Goal: Task Accomplishment & Management: Use online tool/utility

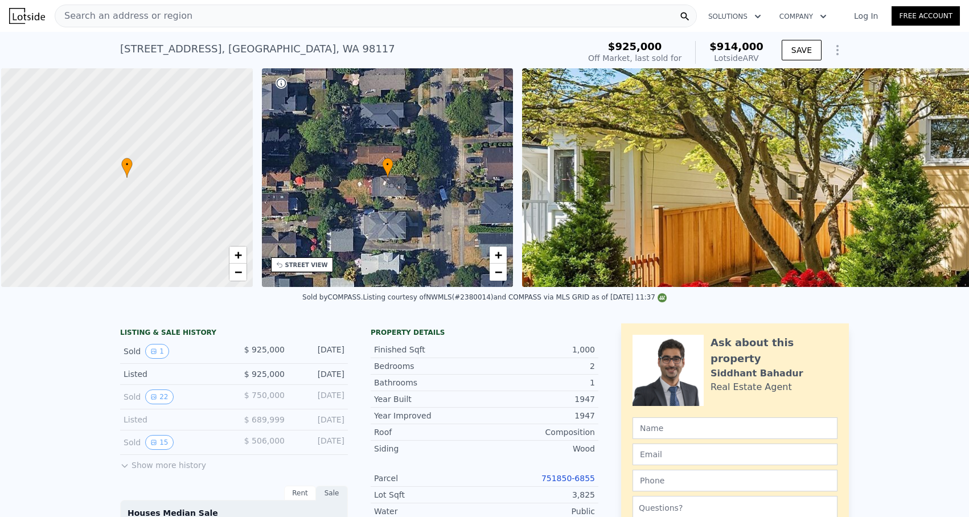
scroll to position [0, 5]
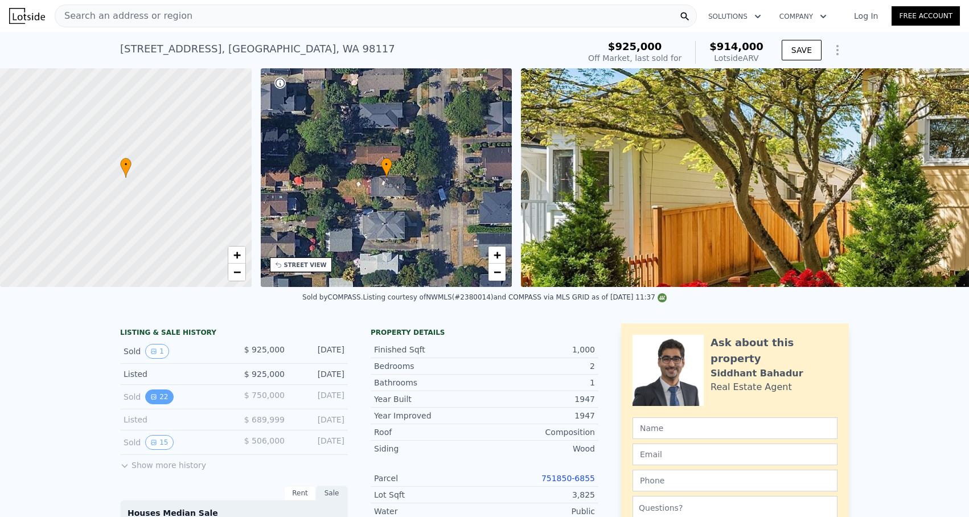
click at [158, 396] on button "22" at bounding box center [159, 396] width 28 height 15
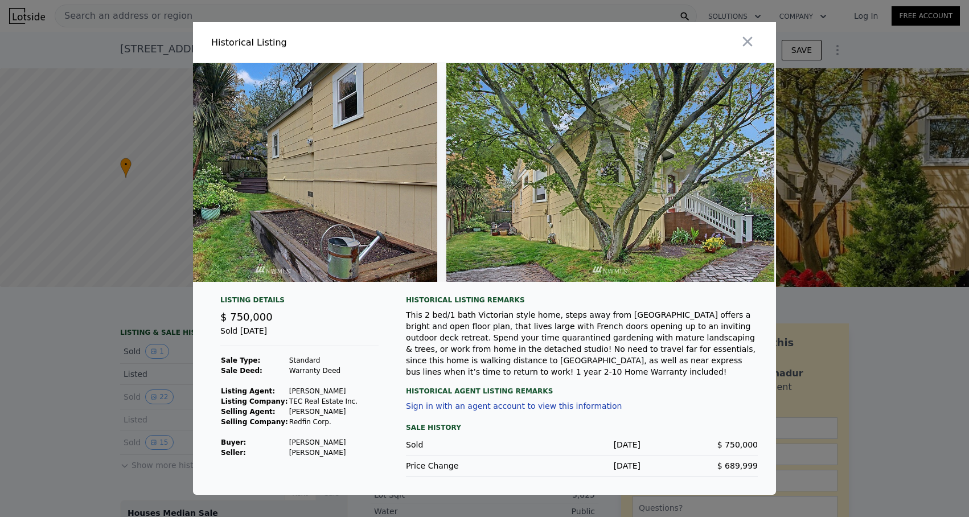
scroll to position [0, 6844]
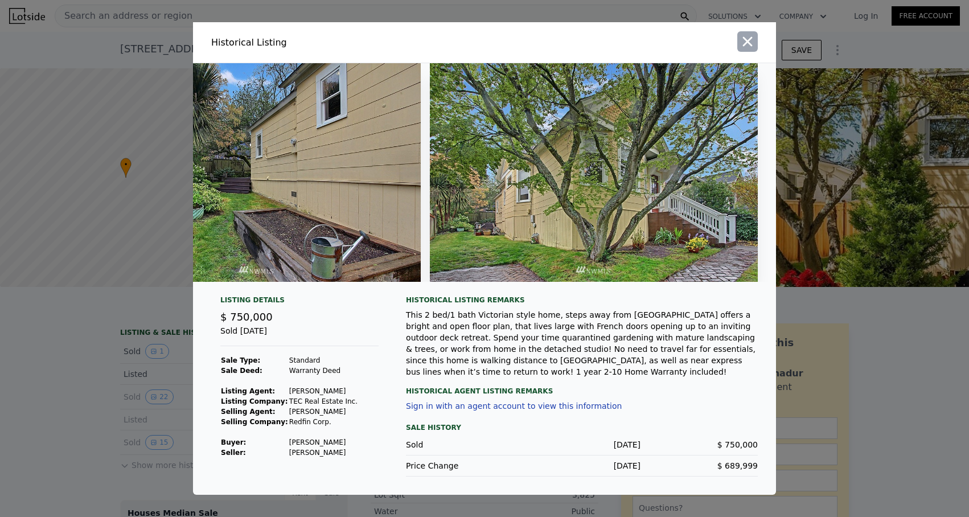
click at [744, 37] on icon "button" at bounding box center [747, 42] width 16 height 16
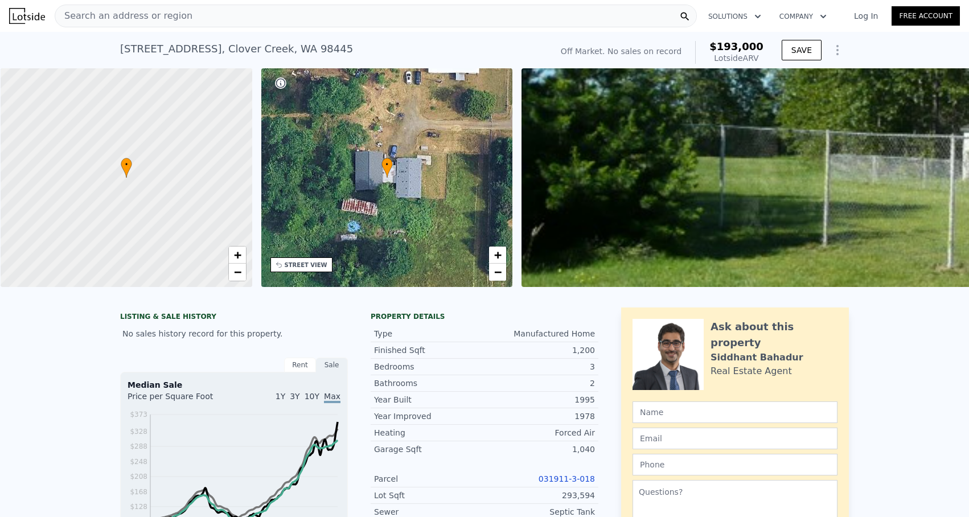
scroll to position [0, 5]
click at [385, 17] on div "Search an address or region" at bounding box center [376, 16] width 642 height 23
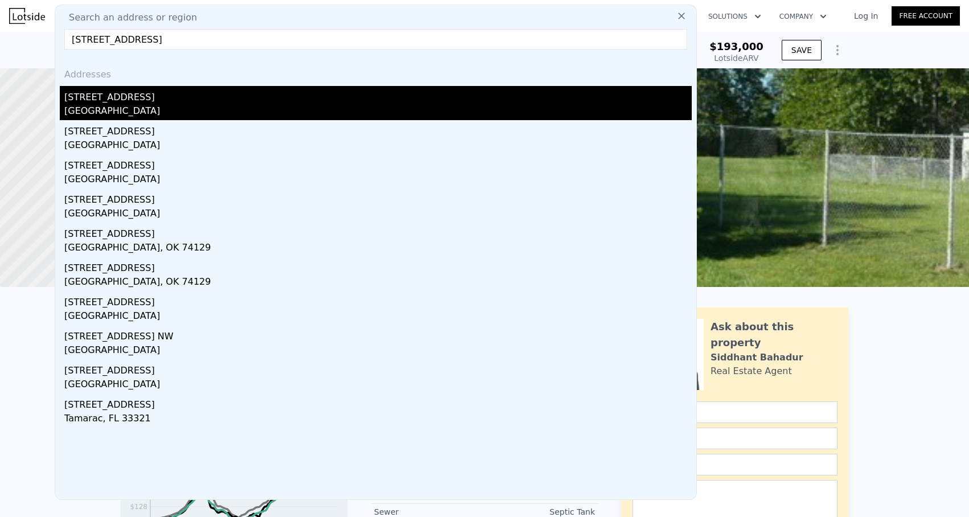
type input "[STREET_ADDRESS]"
click at [122, 109] on div "[GEOGRAPHIC_DATA]" at bounding box center [377, 112] width 627 height 16
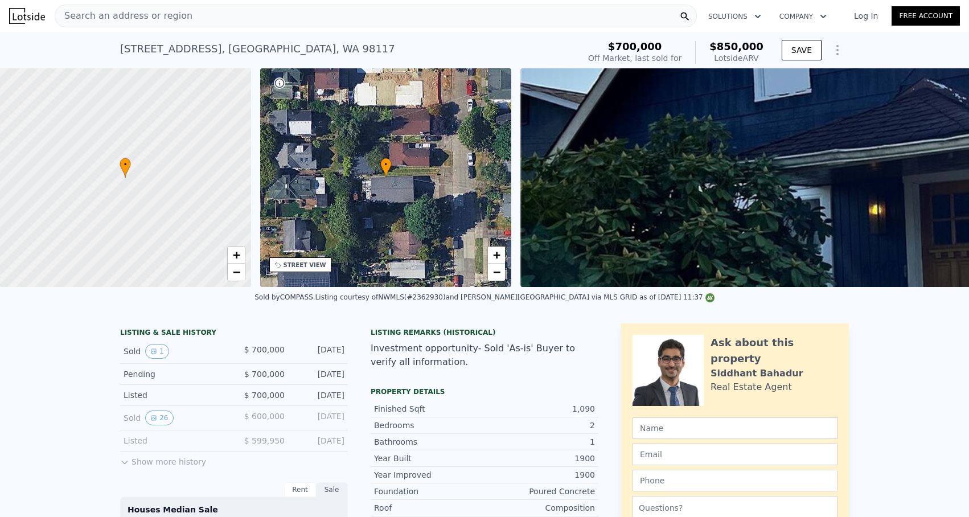
scroll to position [0, 5]
click at [155, 415] on icon "View historical data" at bounding box center [153, 417] width 5 height 5
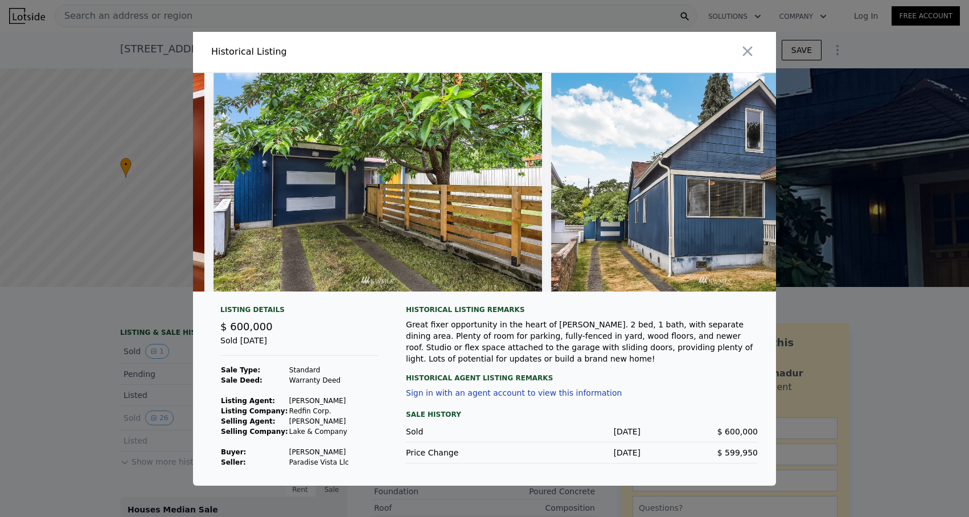
scroll to position [0, 7443]
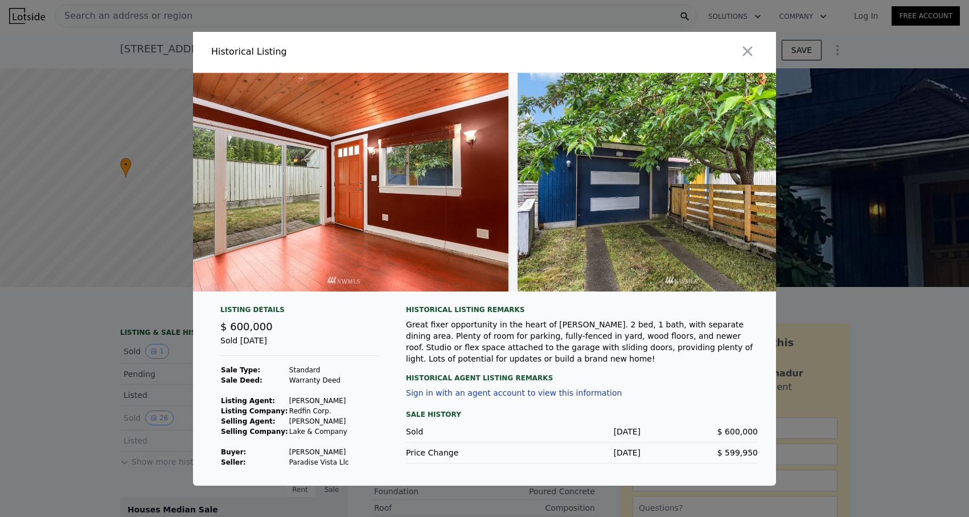
click at [645, 219] on img at bounding box center [681, 182] width 328 height 219
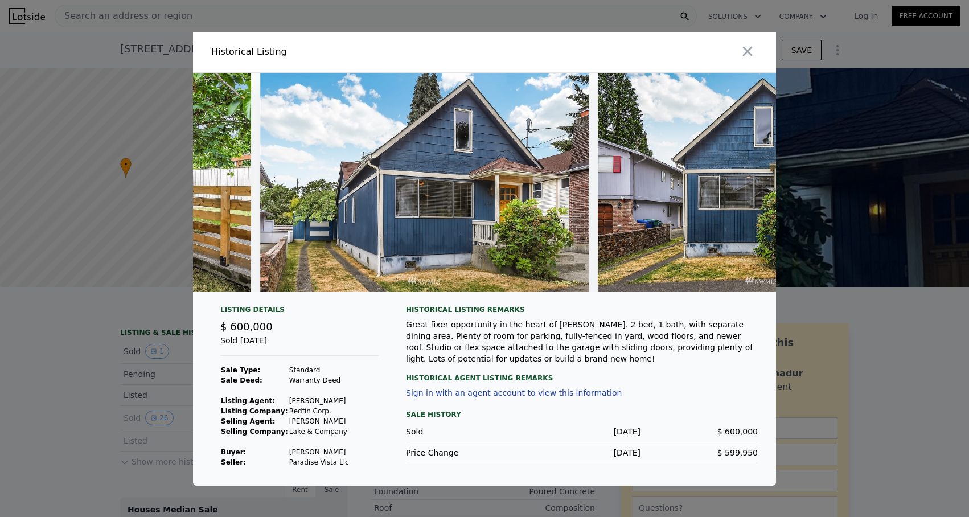
scroll to position [0, 8055]
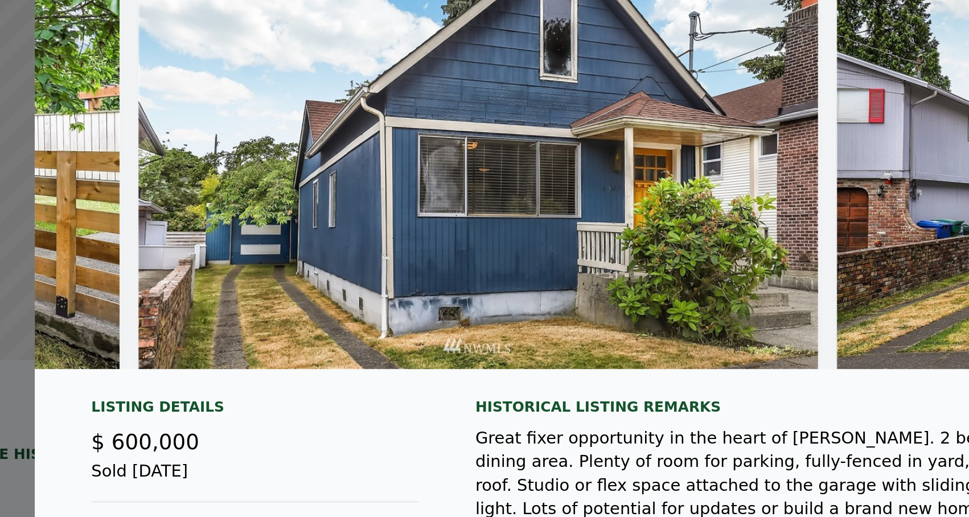
click at [341, 219] on img at bounding box center [407, 182] width 328 height 219
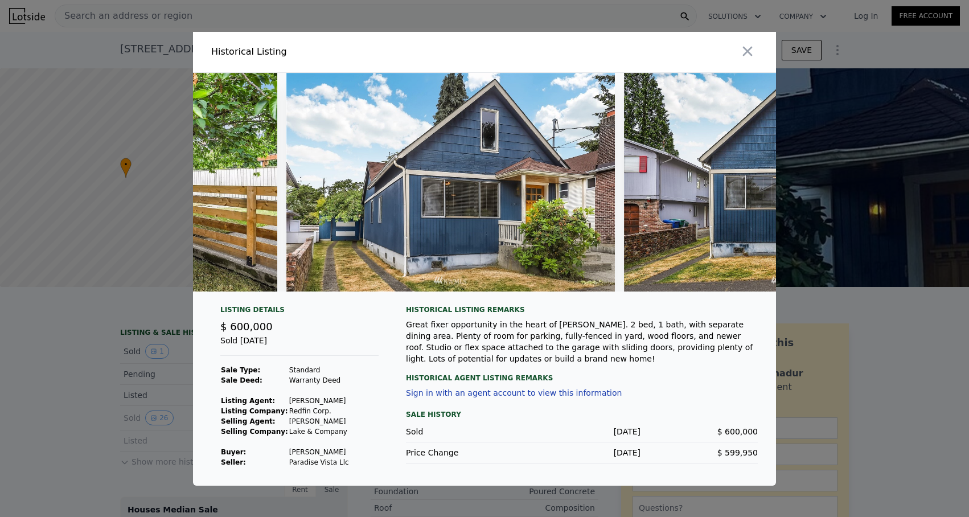
scroll to position [0, 8206]
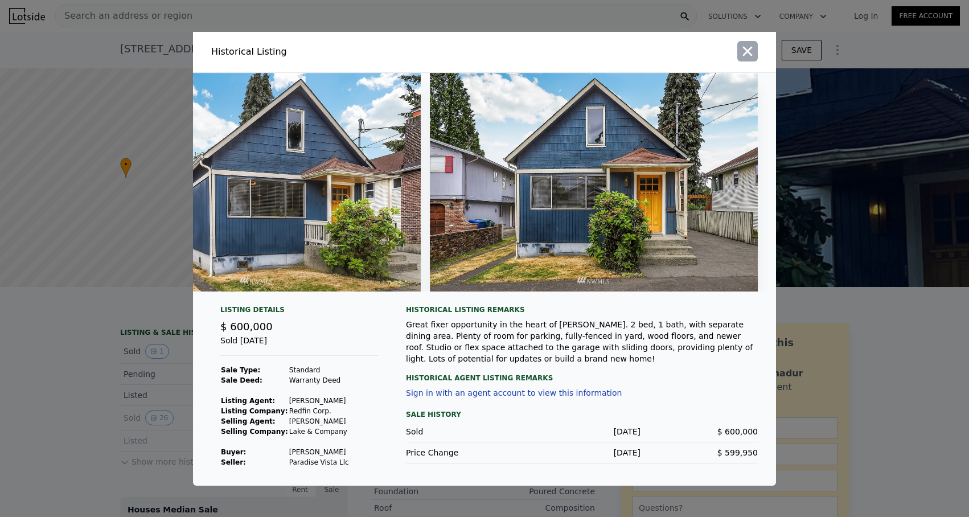
click at [744, 54] on icon "button" at bounding box center [748, 51] width 10 height 10
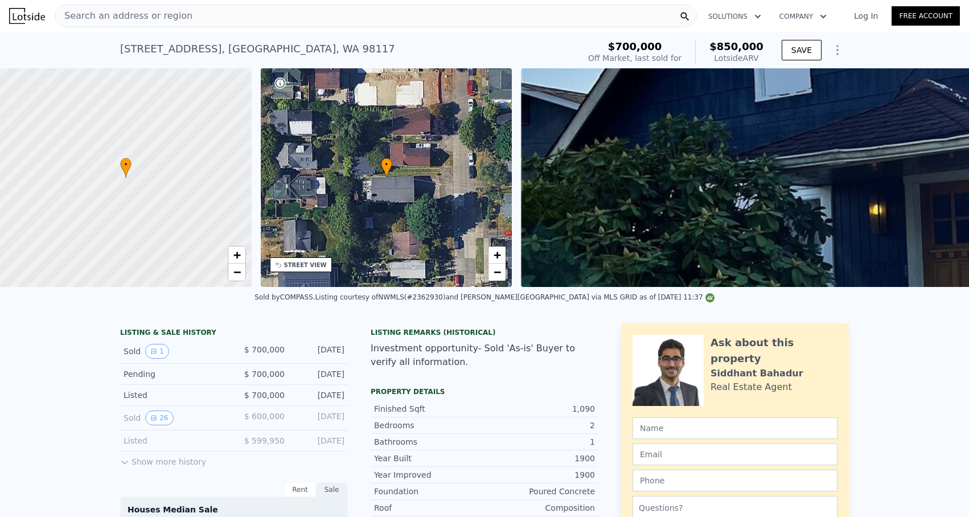
click at [829, 53] on button "Show Options" at bounding box center [837, 50] width 23 height 23
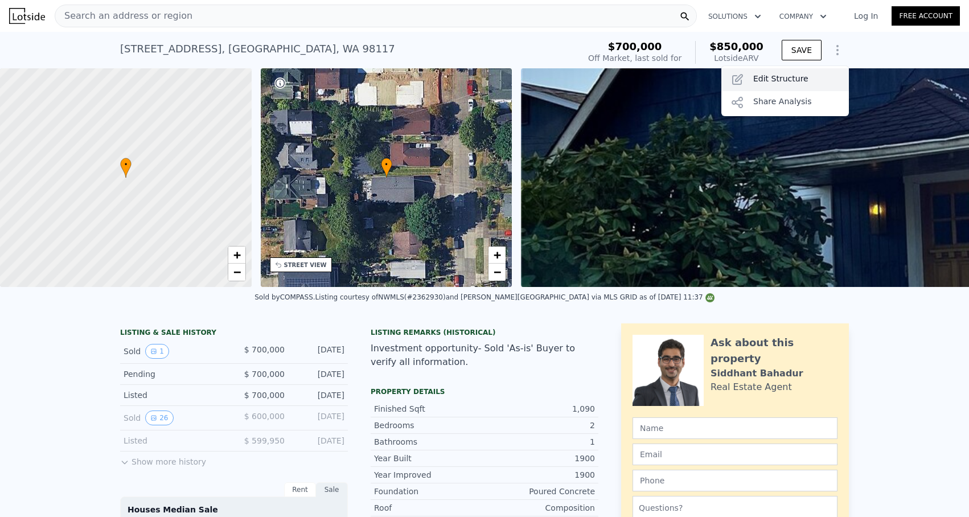
click at [784, 83] on div "Edit Structure" at bounding box center [784, 79] width 127 height 23
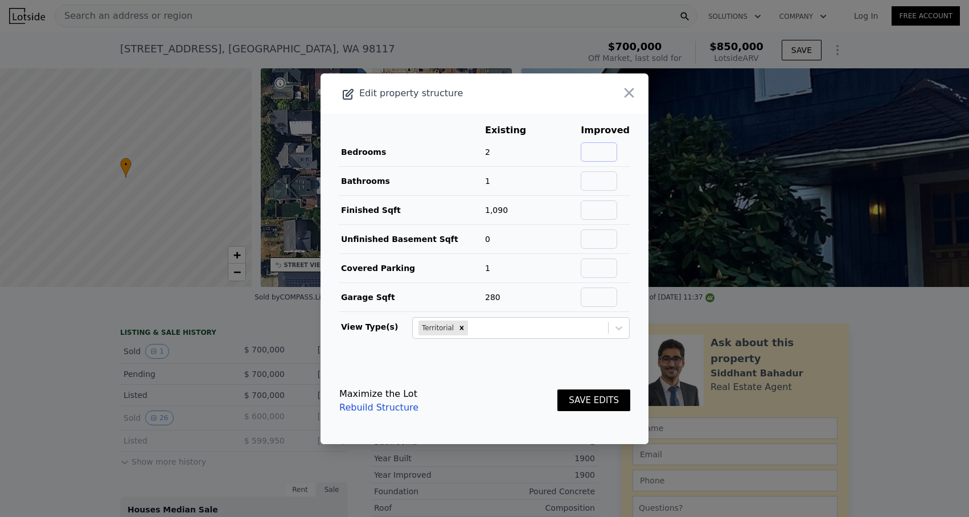
click at [601, 158] on input "text" at bounding box center [598, 151] width 36 height 19
type input "2"
click at [604, 178] on input "text" at bounding box center [598, 180] width 36 height 19
type input "2"
click at [617, 211] on input "text" at bounding box center [598, 209] width 36 height 19
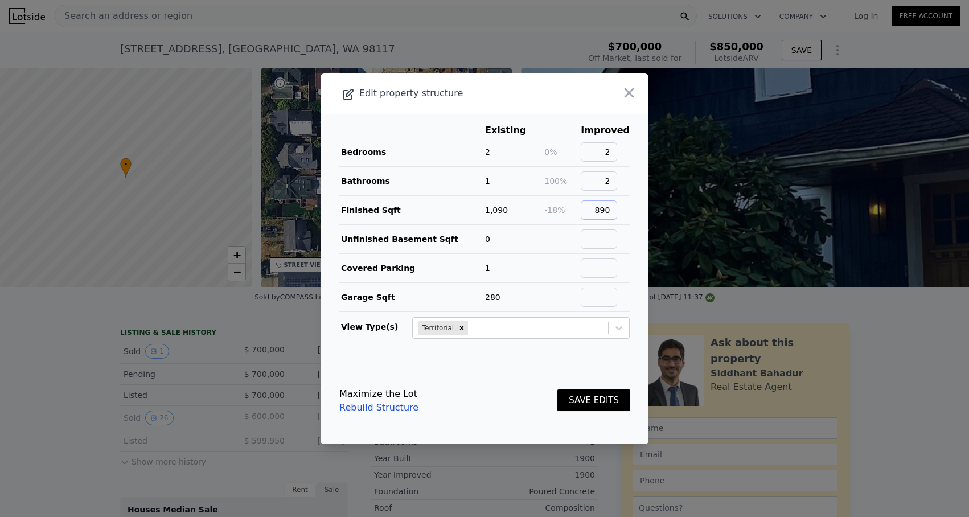
type input "890"
click at [611, 270] on input "text" at bounding box center [598, 267] width 36 height 19
type input "0"
type input "1"
click at [605, 302] on input "text" at bounding box center [598, 296] width 36 height 19
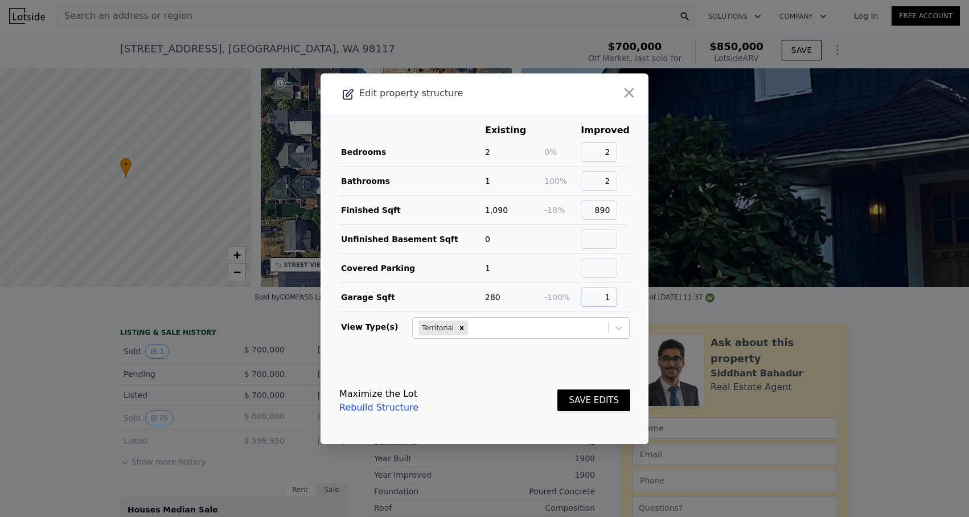
type input "1"
click at [582, 393] on button "SAVE EDITS" at bounding box center [593, 400] width 73 height 22
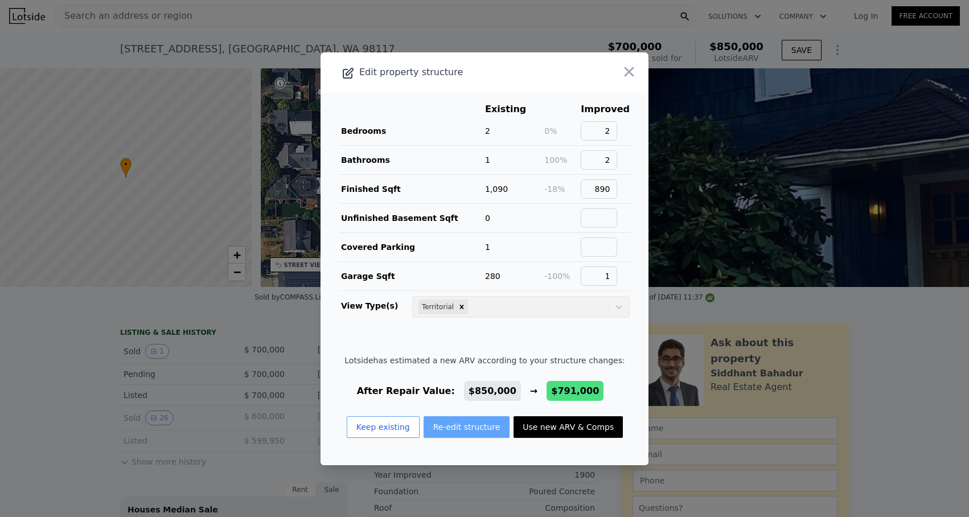
click at [444, 426] on button "Re-edit structure" at bounding box center [466, 427] width 86 height 22
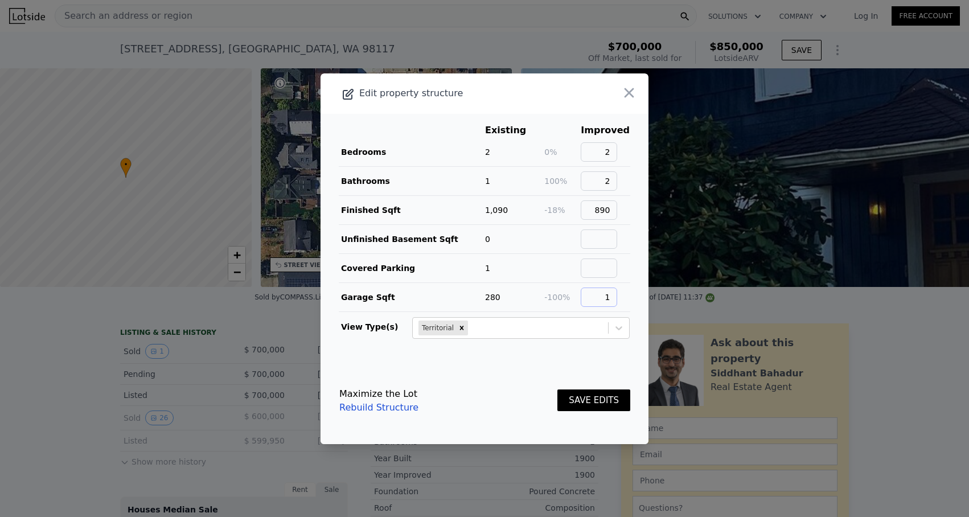
click at [609, 303] on input "1" at bounding box center [598, 296] width 36 height 19
click at [607, 390] on button "SAVE EDITS" at bounding box center [593, 400] width 73 height 22
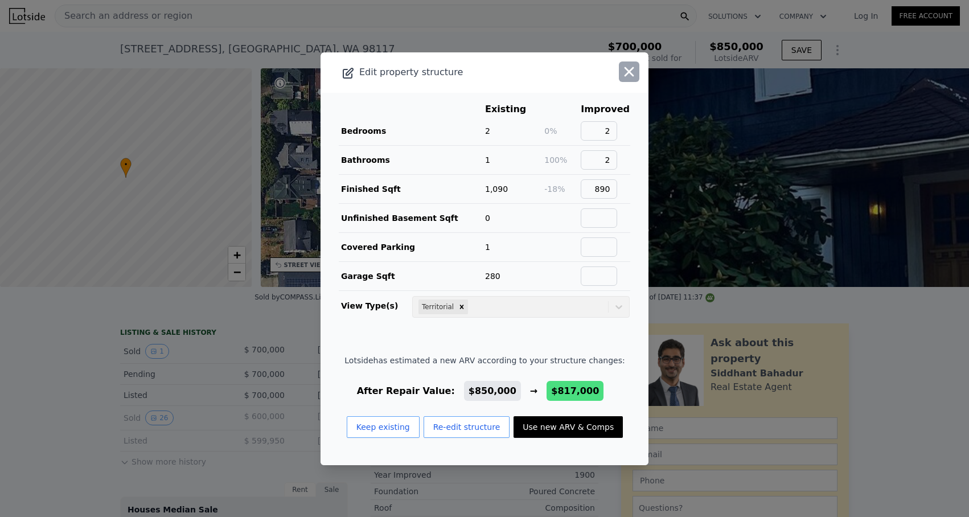
click at [622, 74] on icon "button" at bounding box center [629, 72] width 16 height 16
